Goal: Information Seeking & Learning: Find contact information

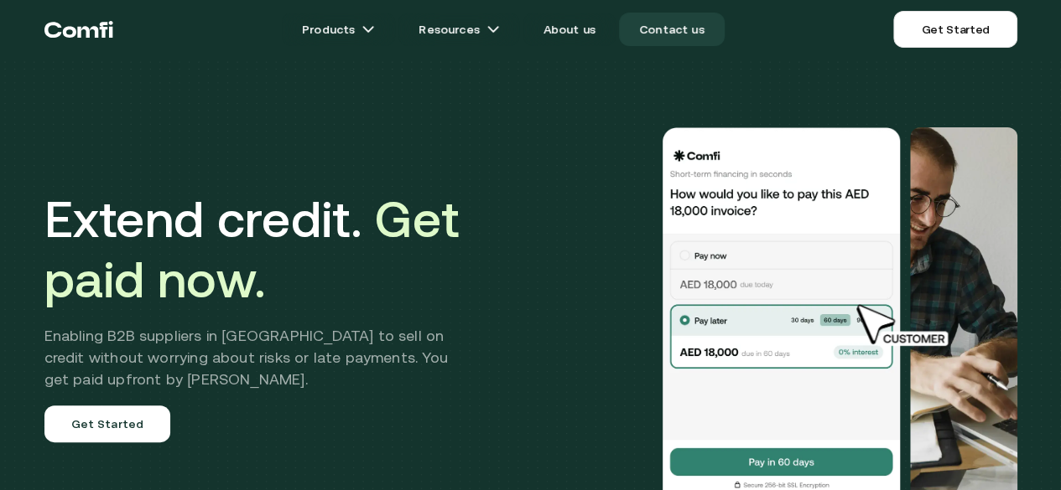
click at [657, 29] on link "Contact us" at bounding box center [672, 30] width 106 height 34
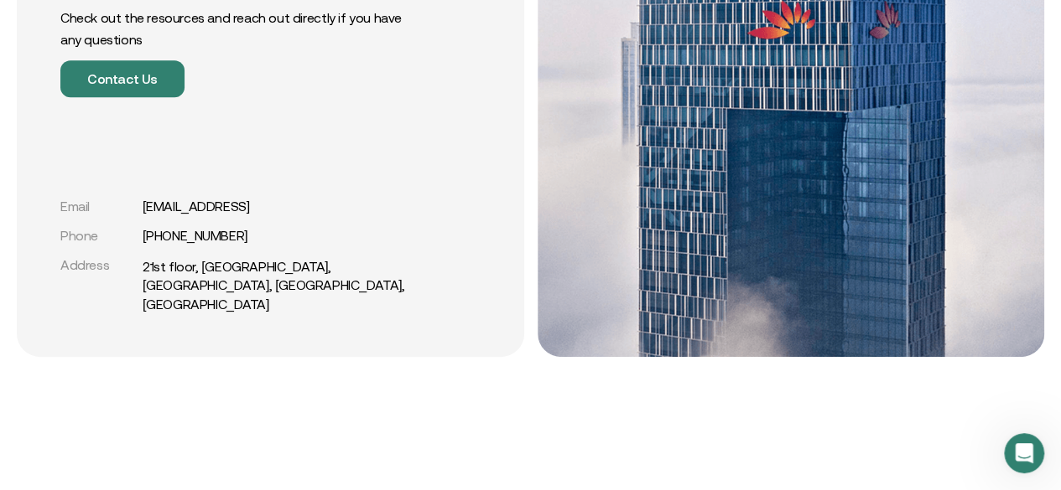
drag, startPoint x: 263, startPoint y: 226, endPoint x: 136, endPoint y: 227, distance: 127.4
click at [136, 215] on div "Email [EMAIL_ADDRESS]" at bounding box center [241, 207] width 363 height 16
copy div "[EMAIL_ADDRESS]"
drag, startPoint x: 248, startPoint y: 266, endPoint x: 153, endPoint y: 260, distance: 95.8
click at [153, 244] on div "Phone [PHONE_NUMBER]" at bounding box center [241, 236] width 363 height 16
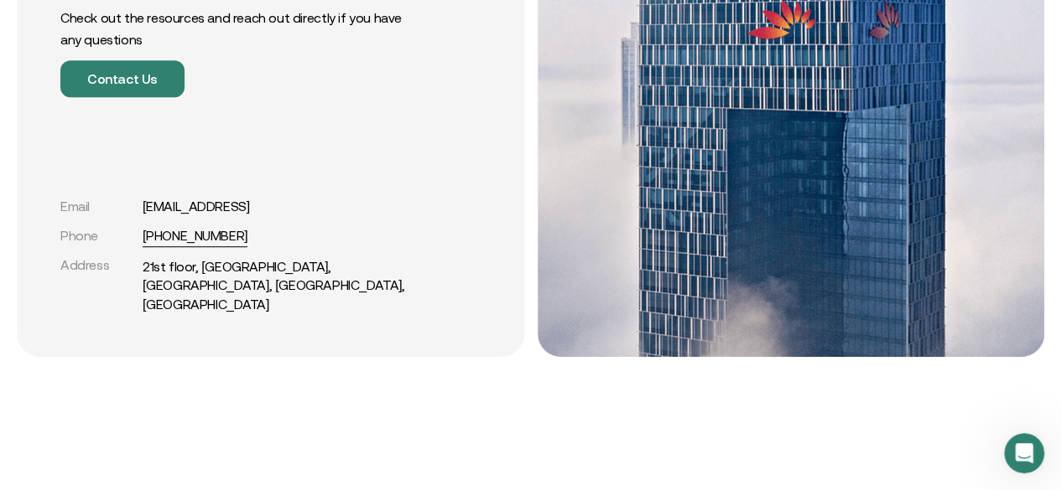
copy link "971 54 247 0392"
